Goal: Find specific page/section: Find specific page/section

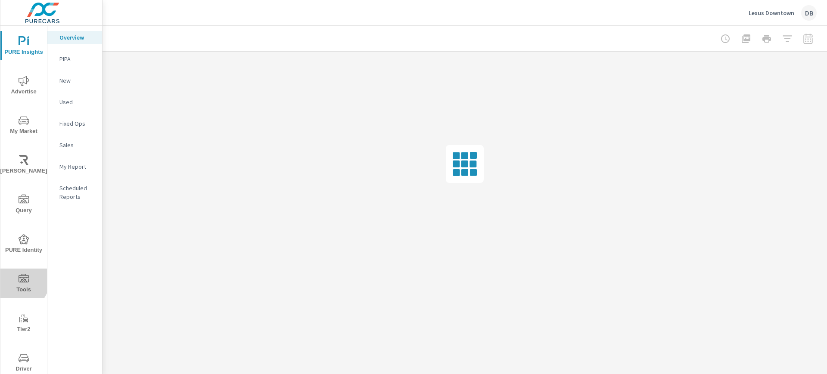
click at [20, 281] on icon "nav menu" at bounding box center [24, 279] width 10 height 10
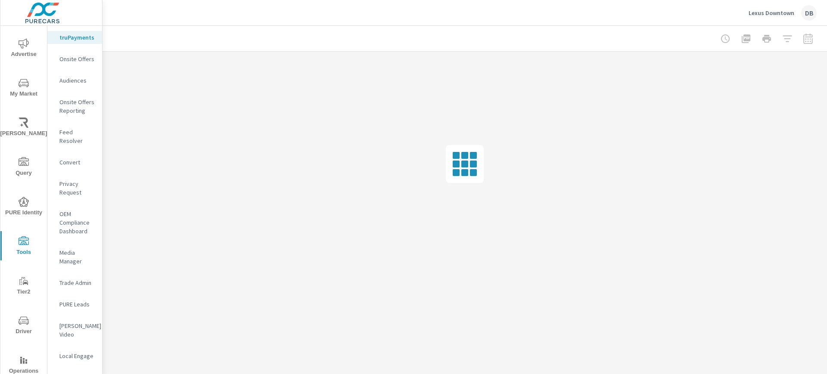
scroll to position [62, 0]
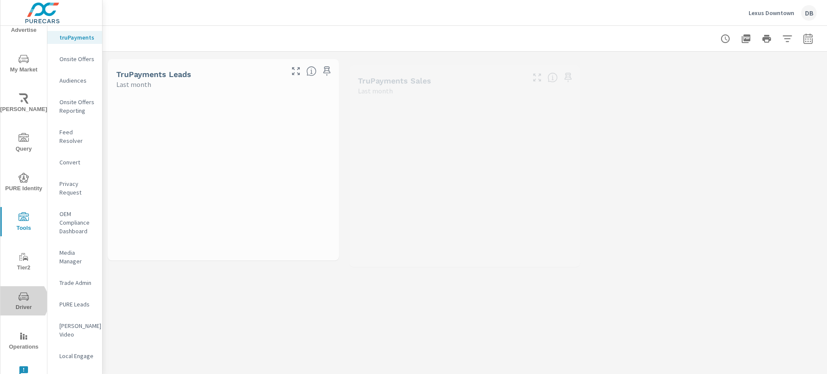
click at [20, 302] on span "Driver" at bounding box center [23, 302] width 41 height 21
